Goal: Check status: Check status

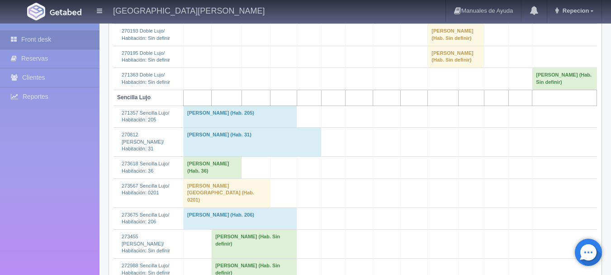
scroll to position [317, 0]
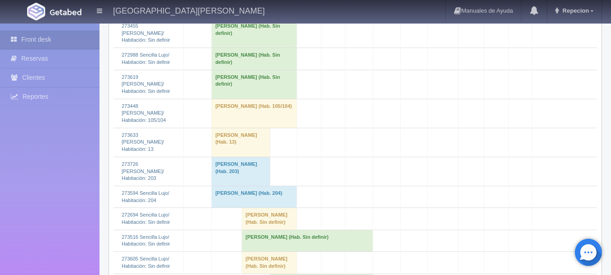
scroll to position [498, 0]
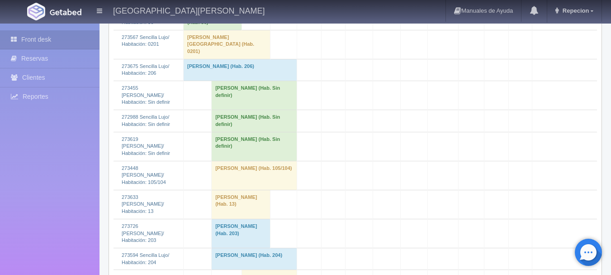
click at [244, 132] on td "[PERSON_NAME] (Hab. Sin definir)" at bounding box center [255, 146] width 86 height 29
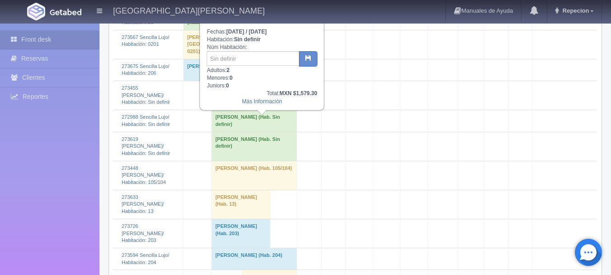
click at [244, 132] on td "[PERSON_NAME] (Hab. Sin definir)" at bounding box center [255, 146] width 86 height 29
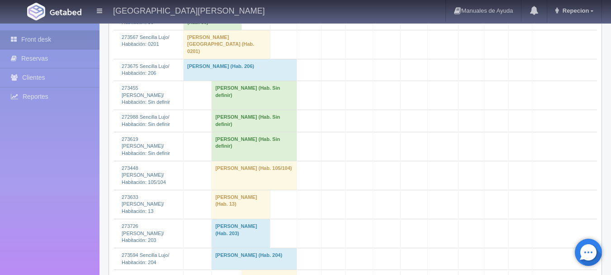
click at [247, 110] on td "[PERSON_NAME] (Hab. Sin definir)" at bounding box center [255, 121] width 86 height 22
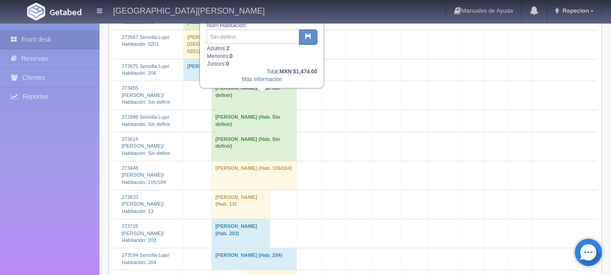
click at [247, 110] on td "[PERSON_NAME] (Hab. Sin definir)" at bounding box center [255, 121] width 86 height 22
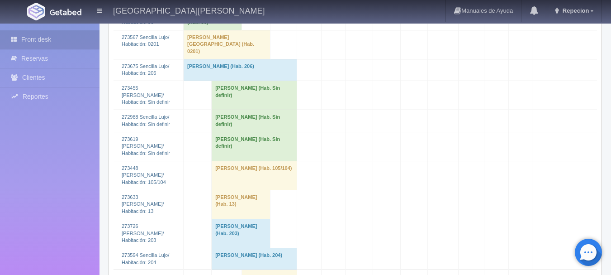
click at [245, 81] on td "[PERSON_NAME] (Hab. Sin definir)" at bounding box center [255, 95] width 86 height 29
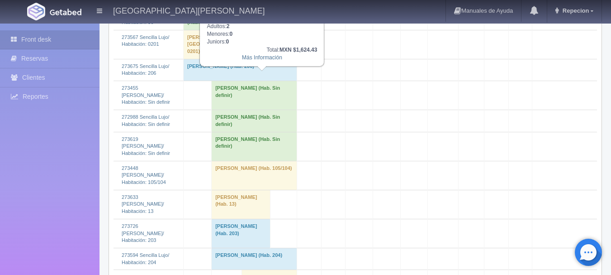
click at [250, 83] on td "[PERSON_NAME] (Hab. Sin definir)" at bounding box center [255, 95] width 86 height 29
